Goal: Transaction & Acquisition: Purchase product/service

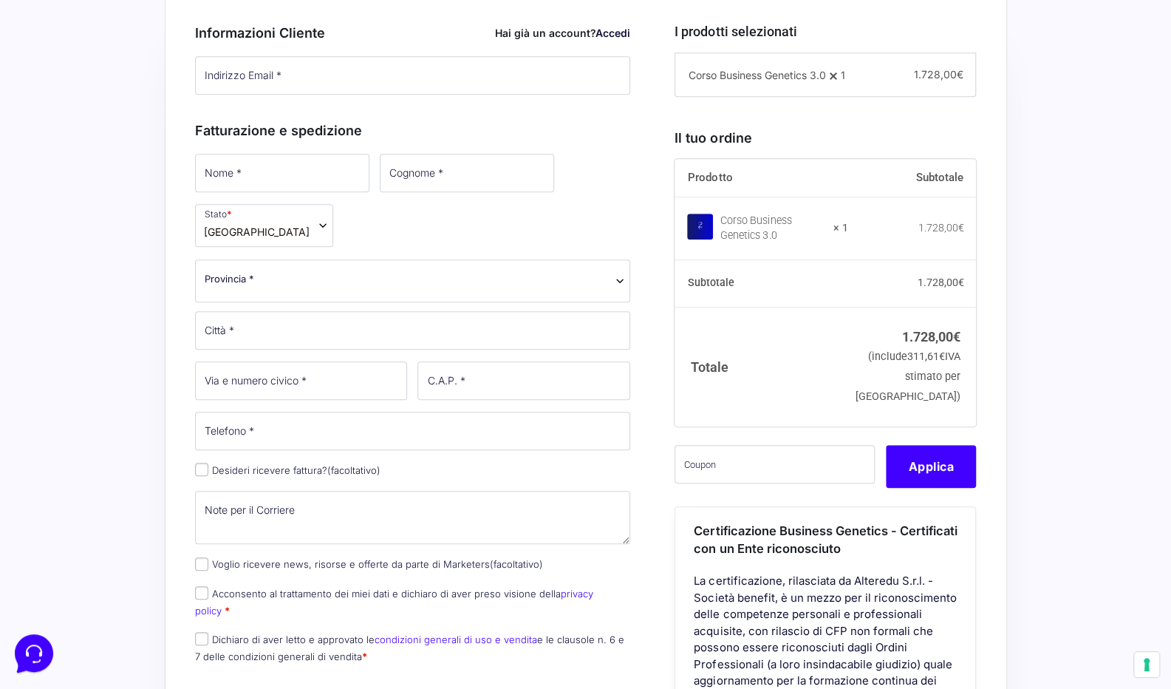
scroll to position [424, 0]
click at [265, 67] on input "Indirizzo Email *" at bounding box center [413, 77] width 436 height 38
type input "[EMAIL_ADDRESS][DOMAIN_NAME]"
type input "chiara"
type input "zagni"
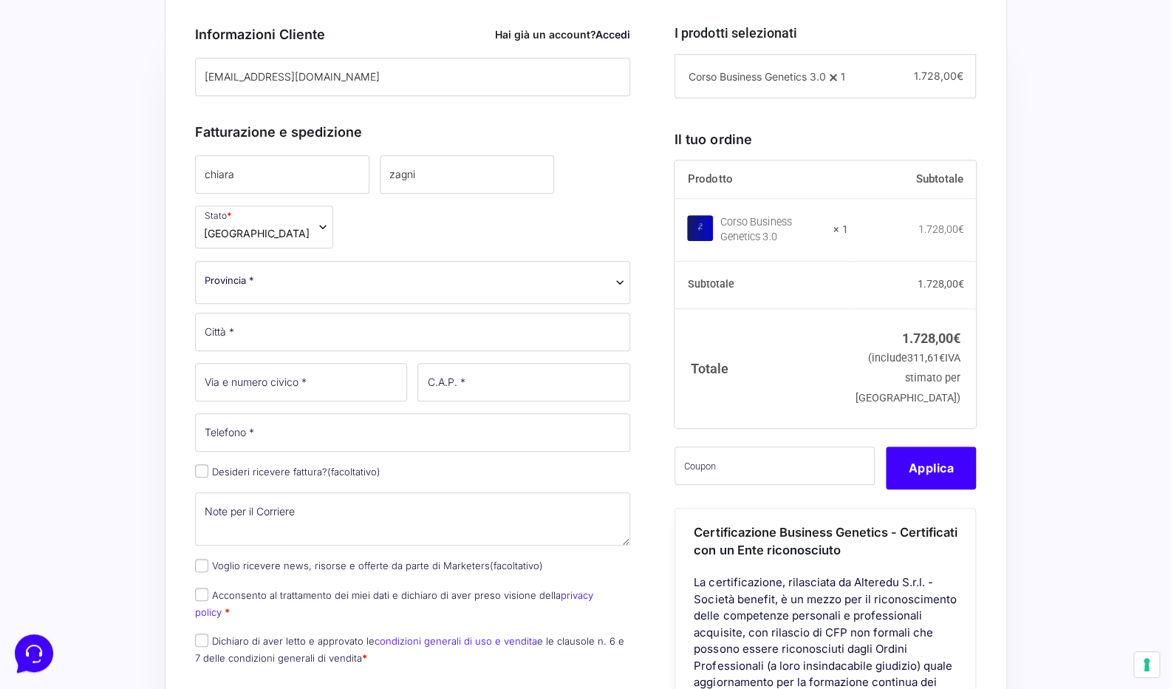
select select "BO"
type input "Bentivoglio"
type input "29/2"
type input "40010"
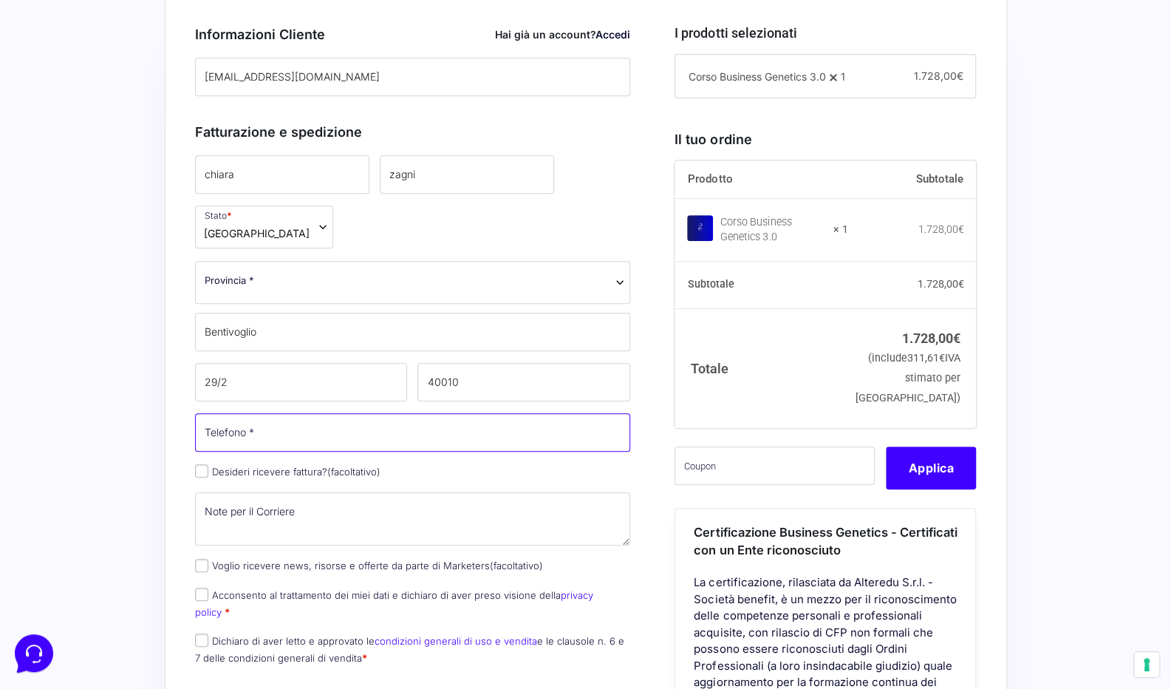
type input "[PHONE_NUMBER]"
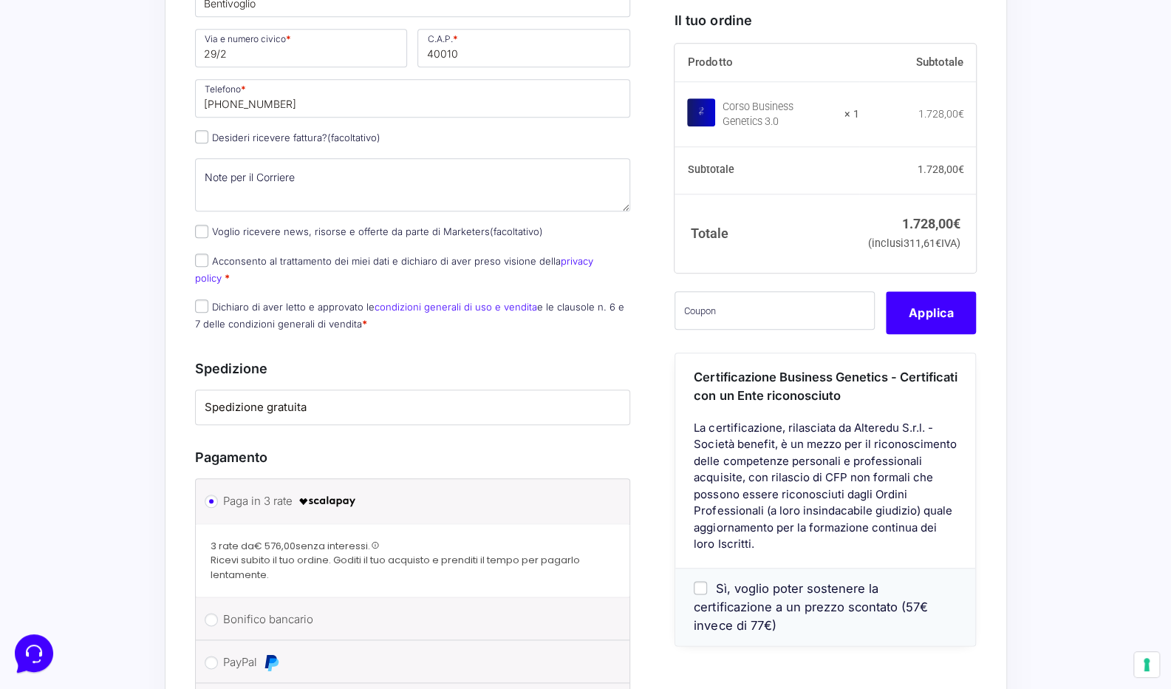
scroll to position [794, 0]
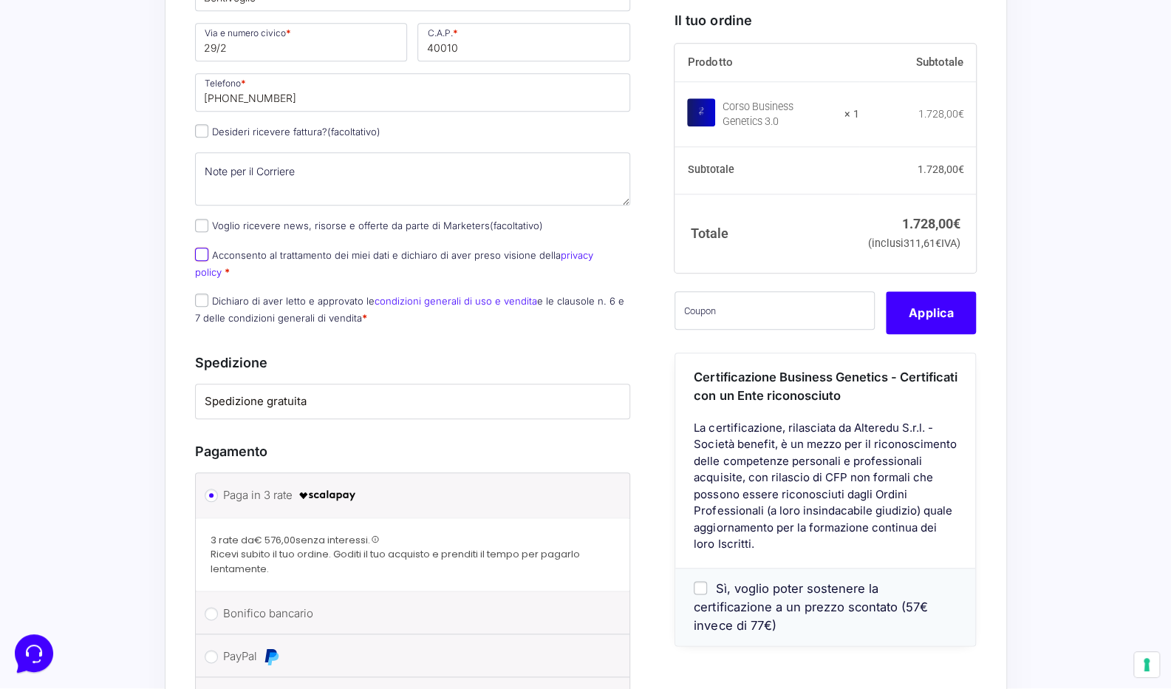
click at [201, 248] on input "Acconsento al trattamento dei miei dati e dichiaro di aver preso visione della …" at bounding box center [201, 254] width 13 height 13
checkbox input "true"
click at [205, 293] on input "Dichiaro di aver letto e approvato le condizioni generali di uso e vendita e le…" at bounding box center [201, 299] width 13 height 13
checkbox input "true"
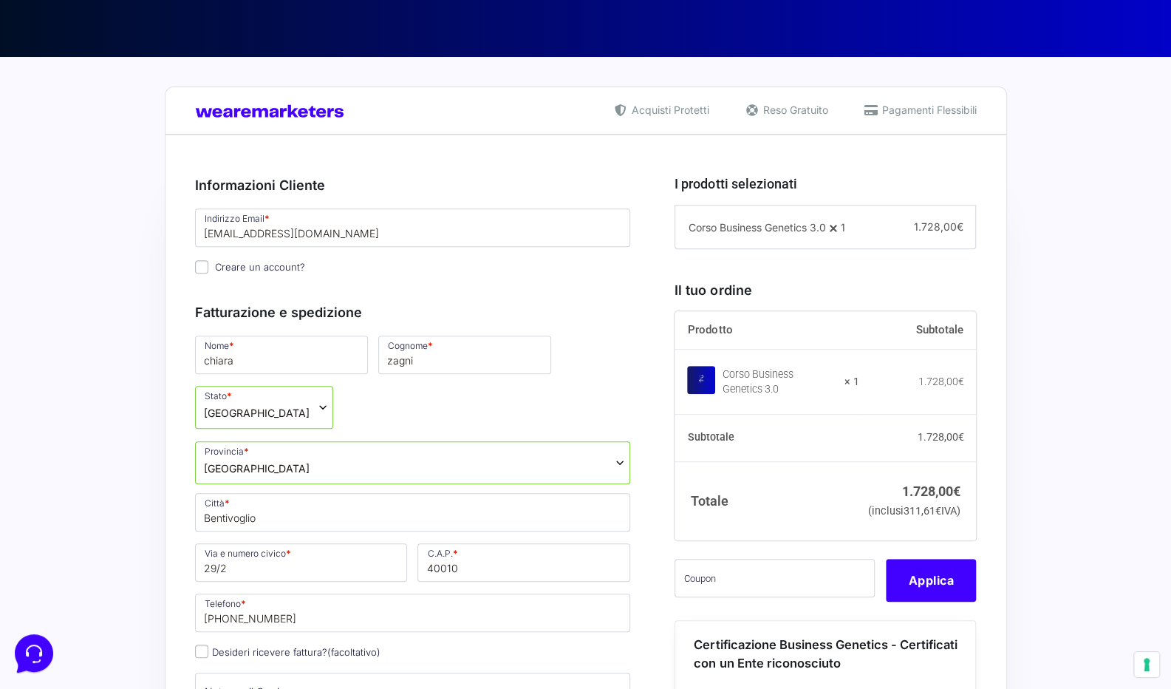
scroll to position [276, 0]
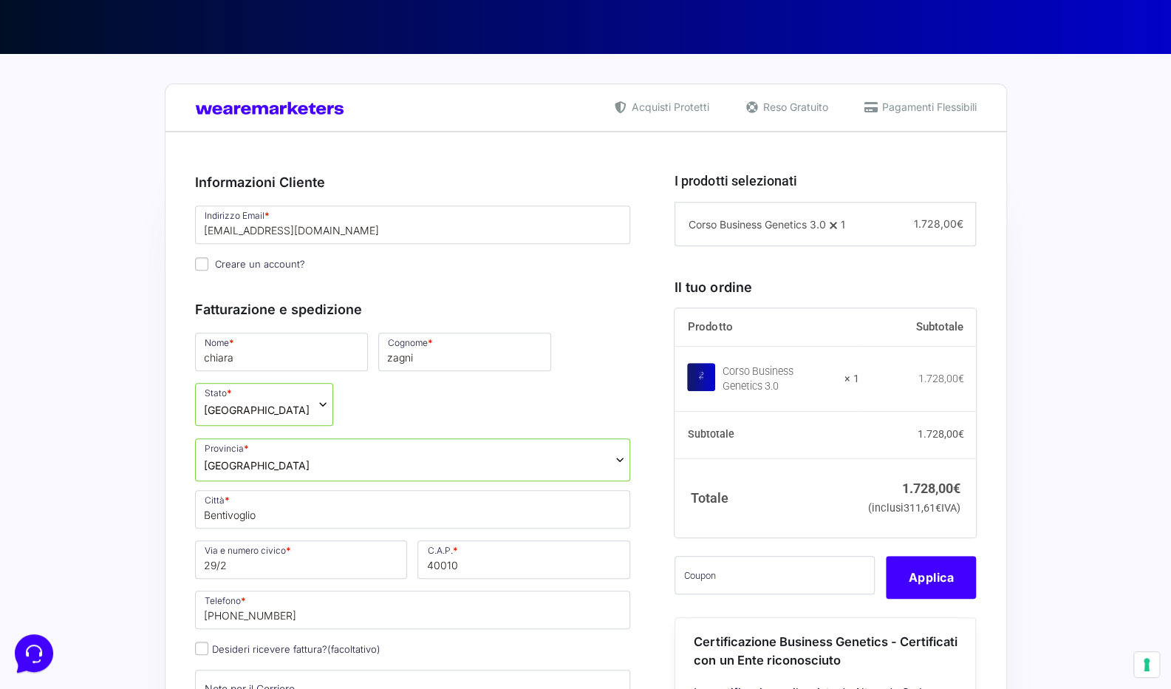
click at [234, 264] on span "Creare un account?" at bounding box center [260, 264] width 90 height 12
click at [208, 264] on input "Creare un account?" at bounding box center [201, 263] width 13 height 13
click at [226, 265] on span "Creare un account?" at bounding box center [260, 264] width 90 height 12
click at [208, 265] on input "Creare un account?" at bounding box center [201, 263] width 13 height 13
click at [226, 265] on span "Creare un account?" at bounding box center [260, 264] width 90 height 12
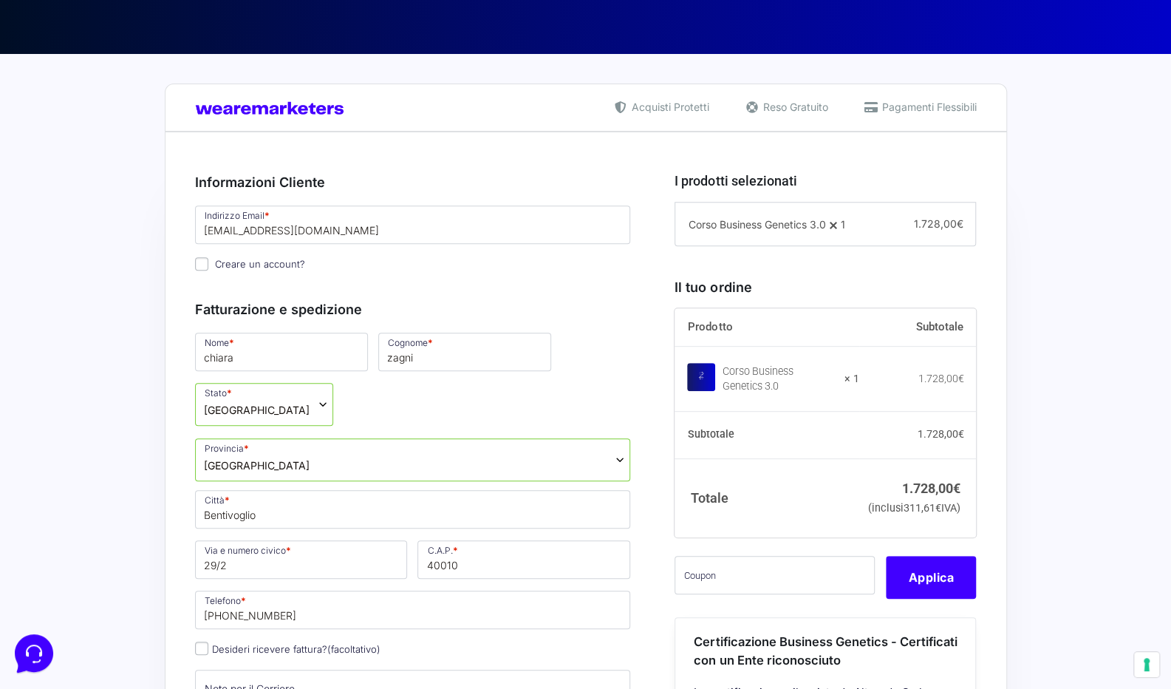
click at [208, 265] on input "Creare un account?" at bounding box center [201, 263] width 13 height 13
checkbox input "true"
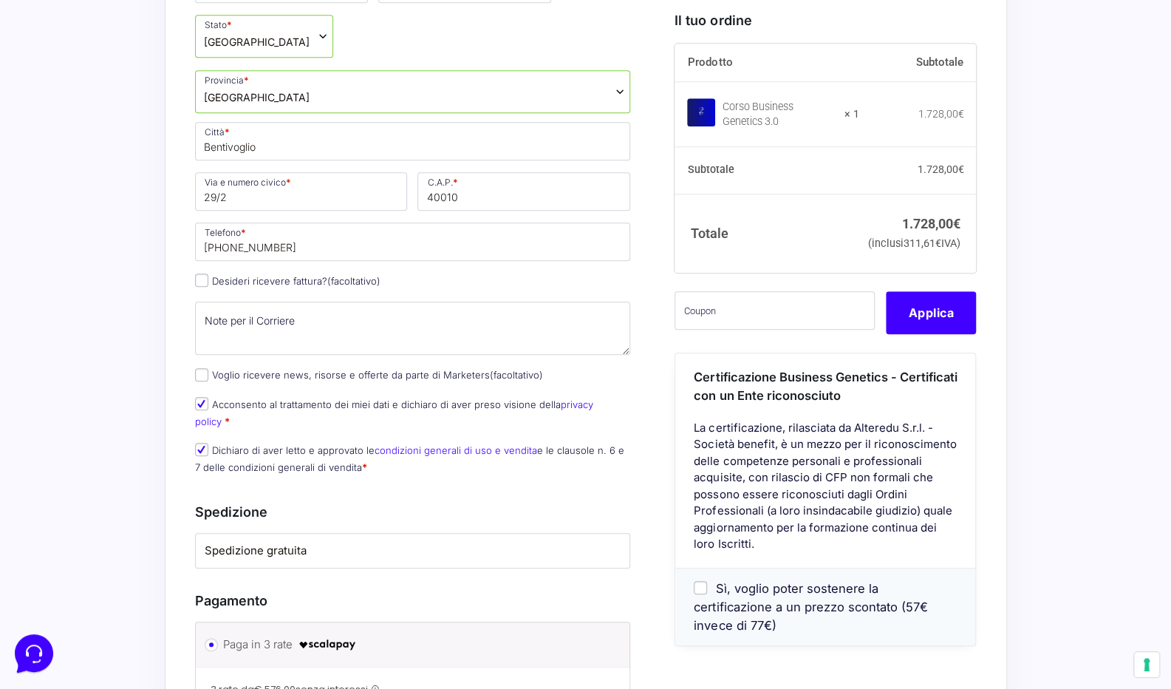
scroll to position [646, 0]
click at [233, 282] on label "Desideri ricevere fattura? (facoltativo)" at bounding box center [288, 279] width 186 height 12
click at [208, 282] on input "Desideri ricevere fattura? (facoltativo)" at bounding box center [201, 278] width 13 height 13
checkbox input "true"
select select "IT"
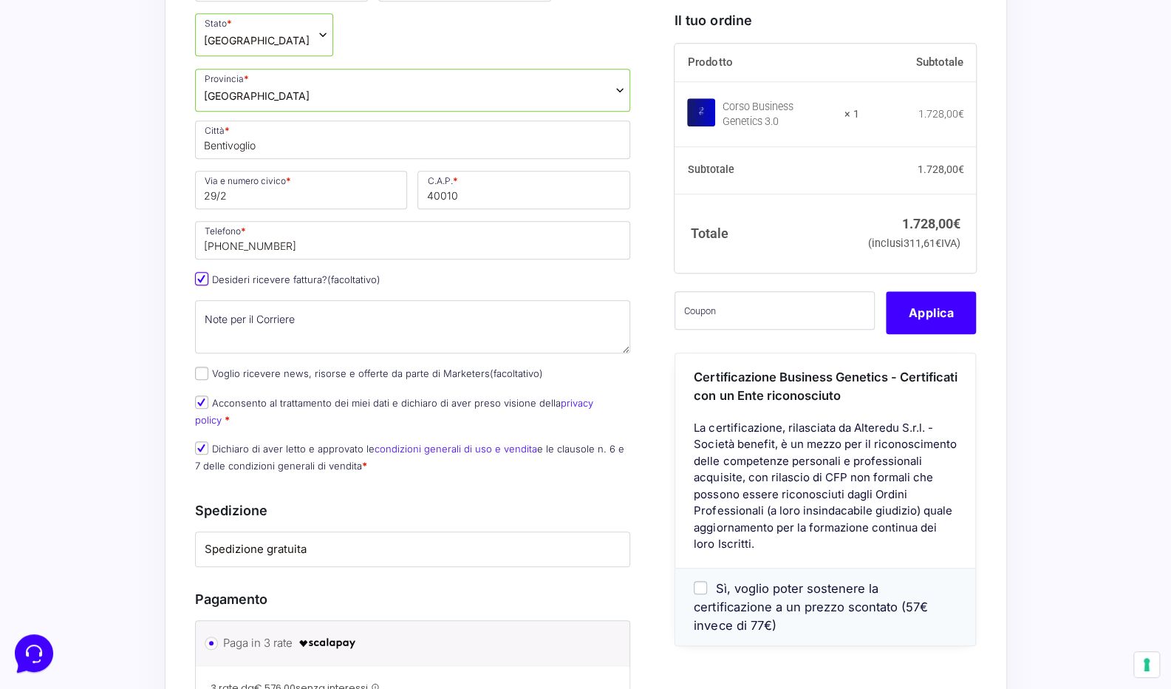
type input "0000000"
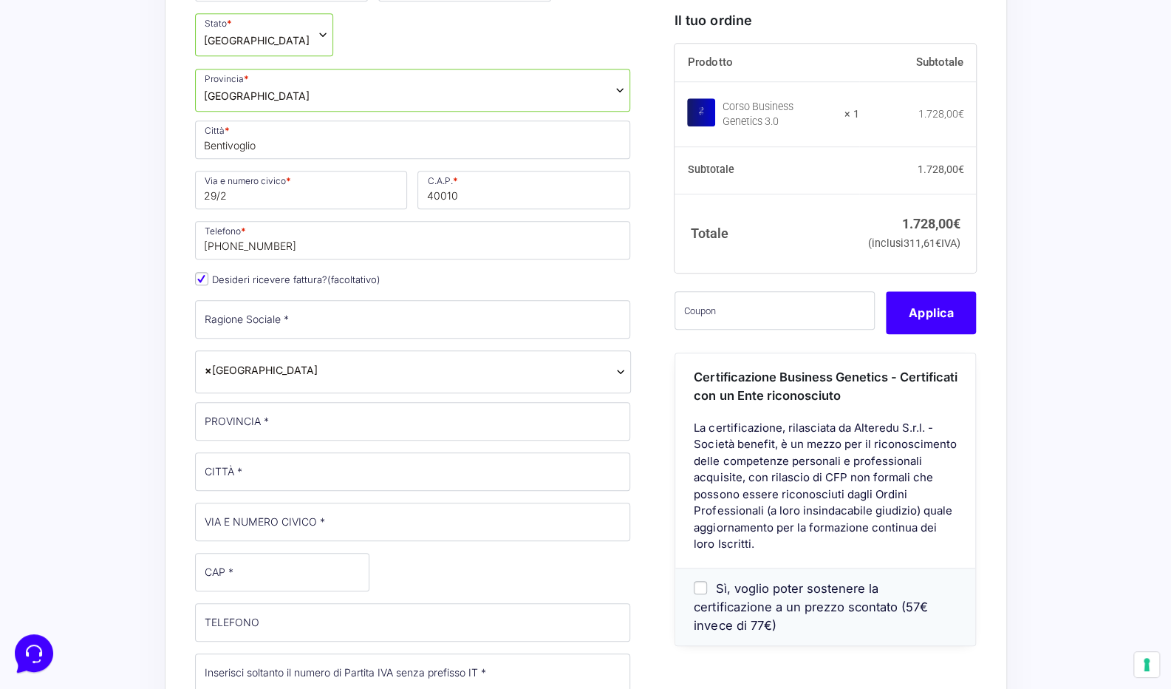
click at [225, 282] on label "Desideri ricevere fattura? (facoltativo)" at bounding box center [288, 279] width 186 height 12
click at [208, 282] on input "Desideri ricevere fattura? (facoltativo)" at bounding box center [201, 278] width 13 height 13
checkbox input "false"
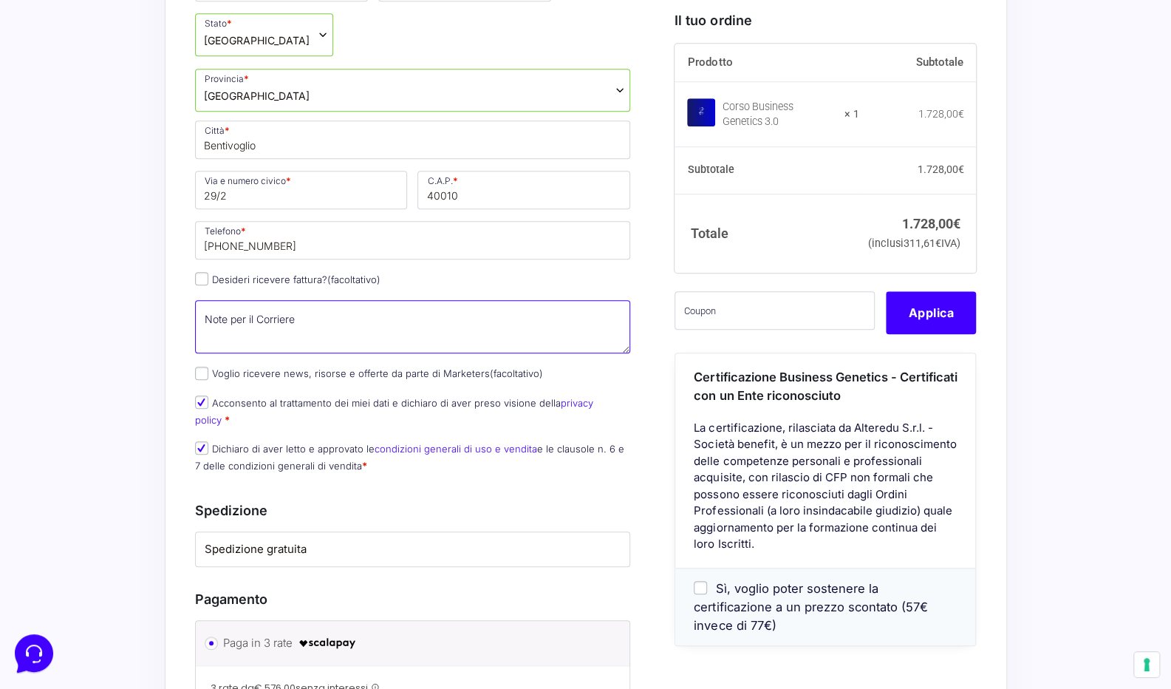
click at [239, 313] on textarea "Note per il Corriere (facoltativo)" at bounding box center [413, 326] width 436 height 53
type textarea "P"
type textarea "S"
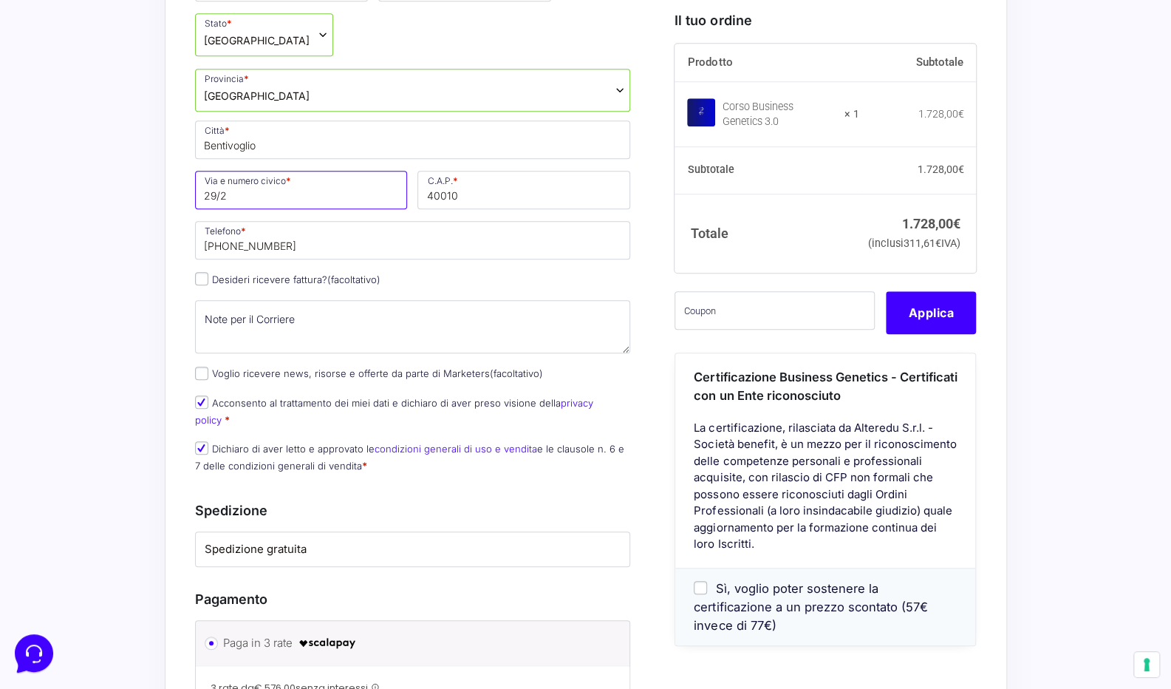
click at [251, 196] on input "29/2" at bounding box center [301, 190] width 213 height 38
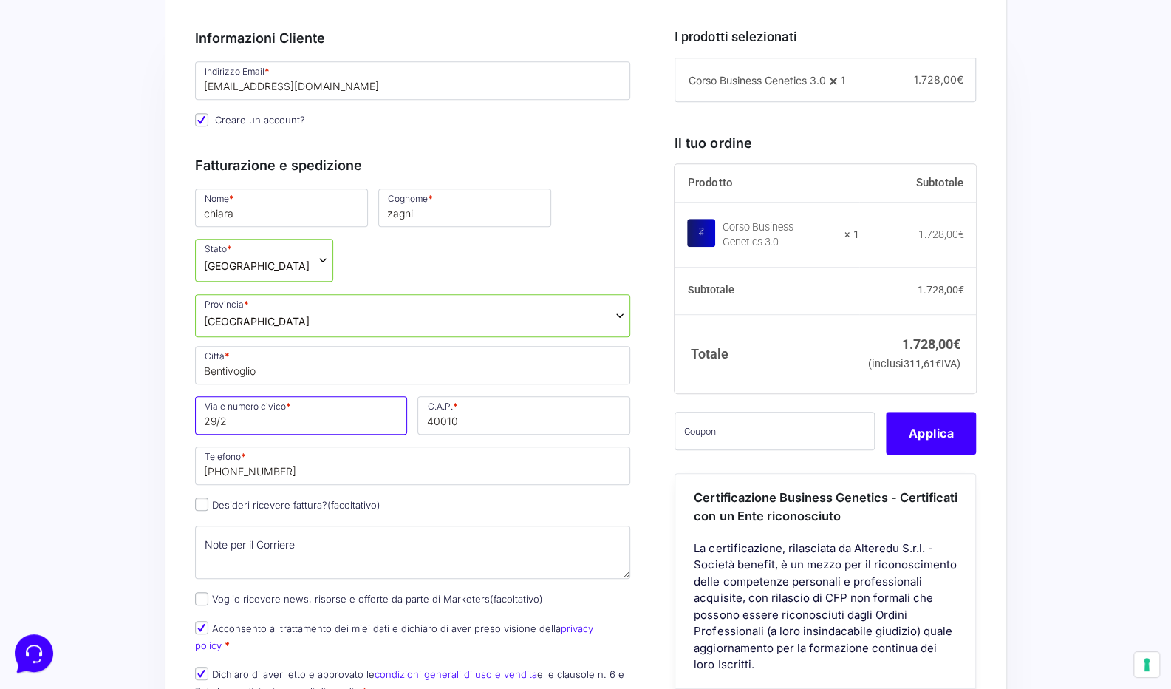
scroll to position [424, 0]
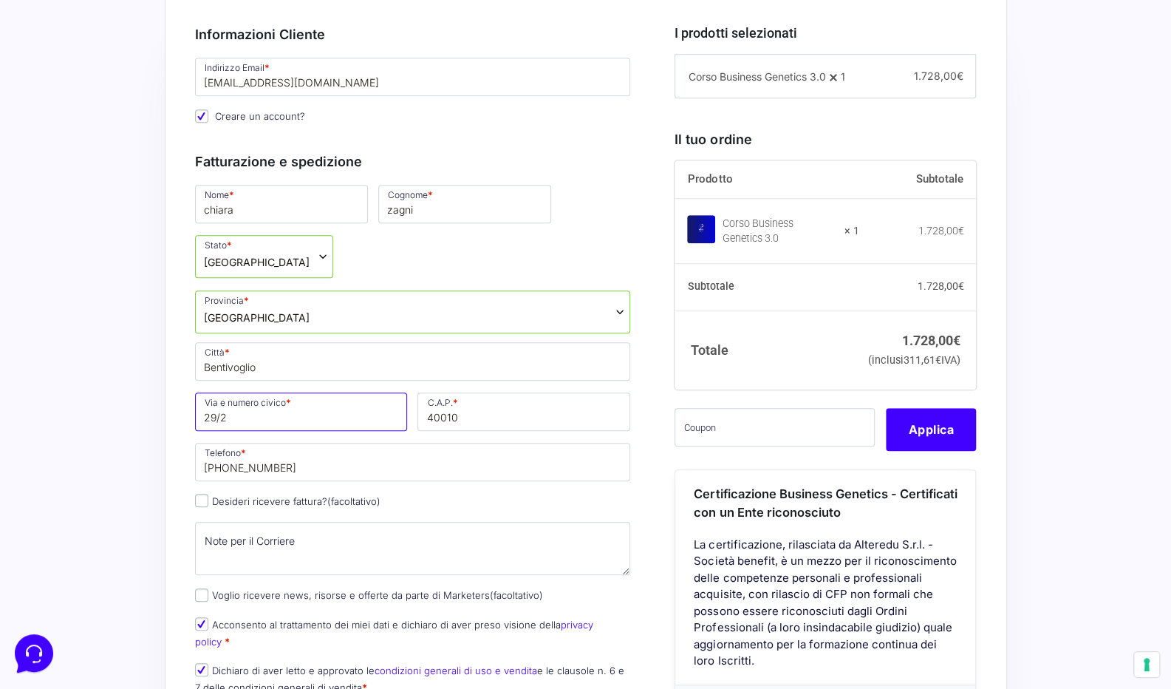
drag, startPoint x: 229, startPoint y: 417, endPoint x: 186, endPoint y: 414, distance: 43.0
click at [186, 414] on div "Riepilogo Ordine 1.728,00 € Prodotto Subtotale Corso Business Genetics 3.0 × 1 …" at bounding box center [586, 626] width 843 height 1285
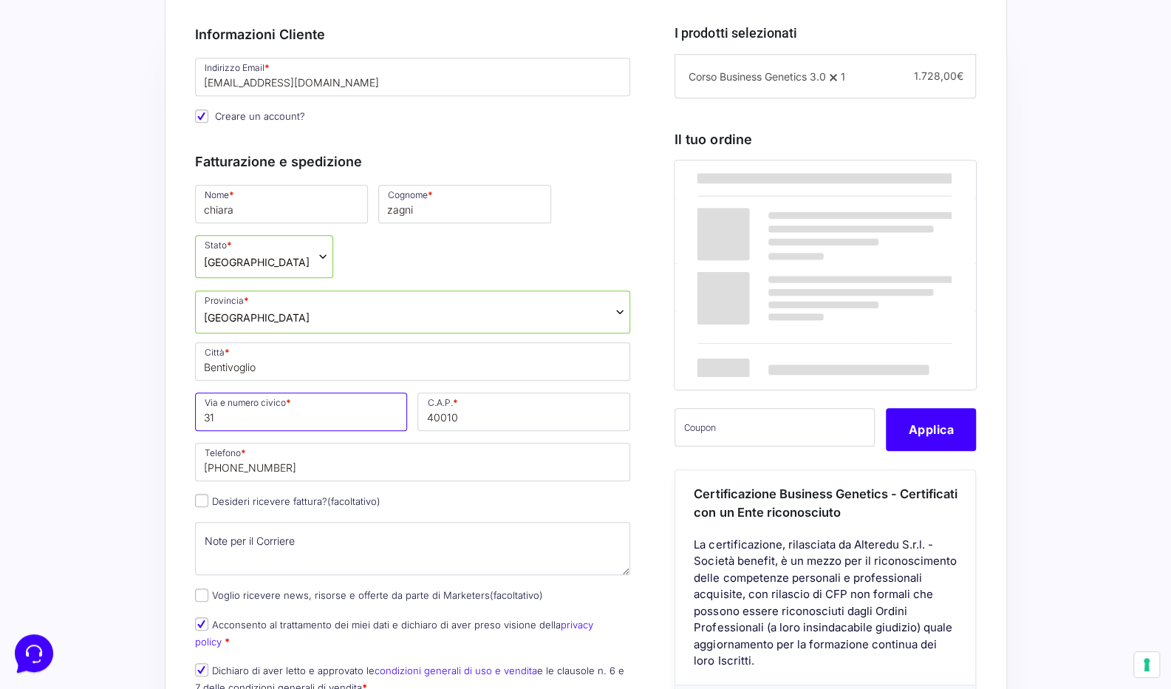
type input "31"
click at [181, 480] on div "Riepilogo Ordine 1.728,00 € Prodotto Subtotale Corso Business Genetics 3.0 × 1 …" at bounding box center [586, 626] width 843 height 1285
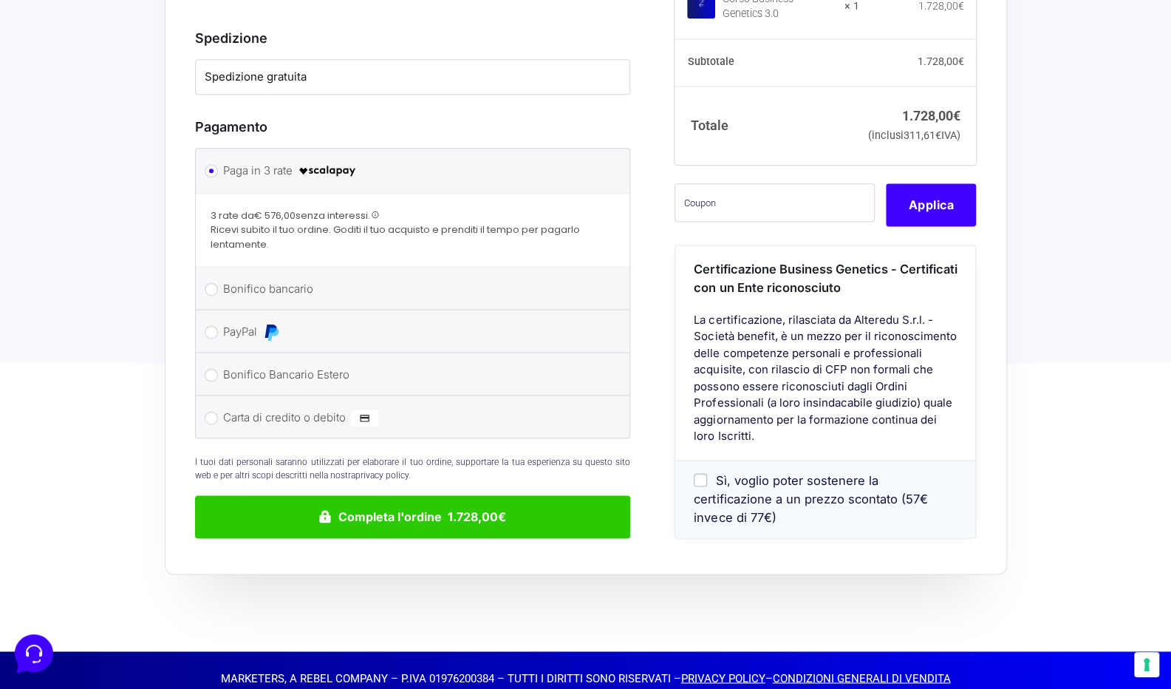
scroll to position [1119, 0]
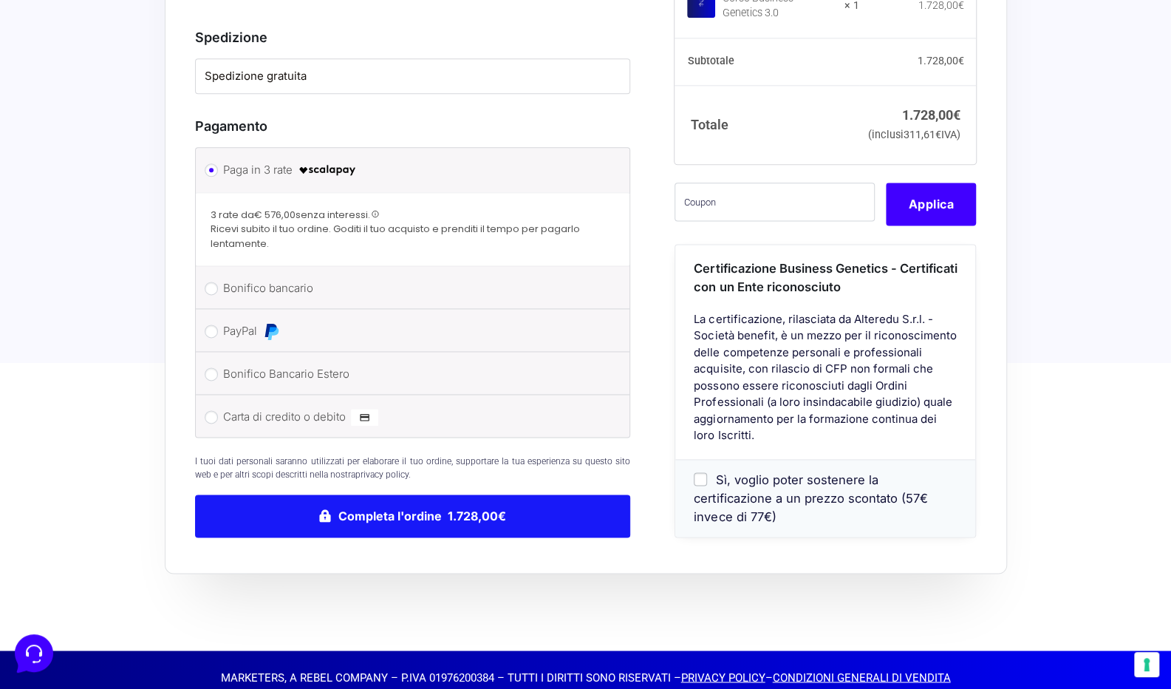
click at [421, 503] on button "Completa l'ordine 1.728,00€" at bounding box center [413, 515] width 436 height 43
